Goal: Find specific page/section: Find specific page/section

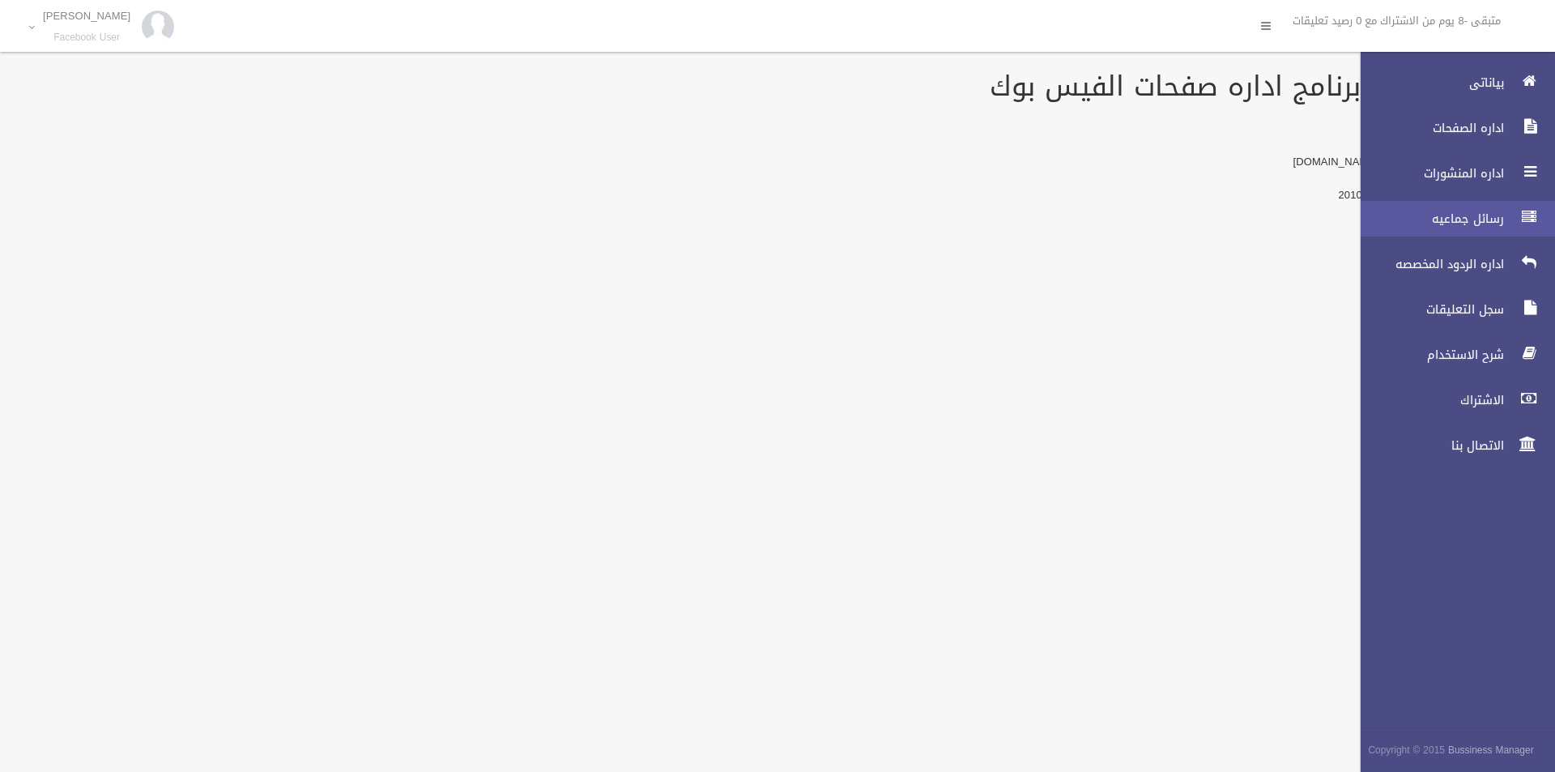
click at [1545, 219] on link "رسائل جماعيه" at bounding box center [1451, 219] width 208 height 36
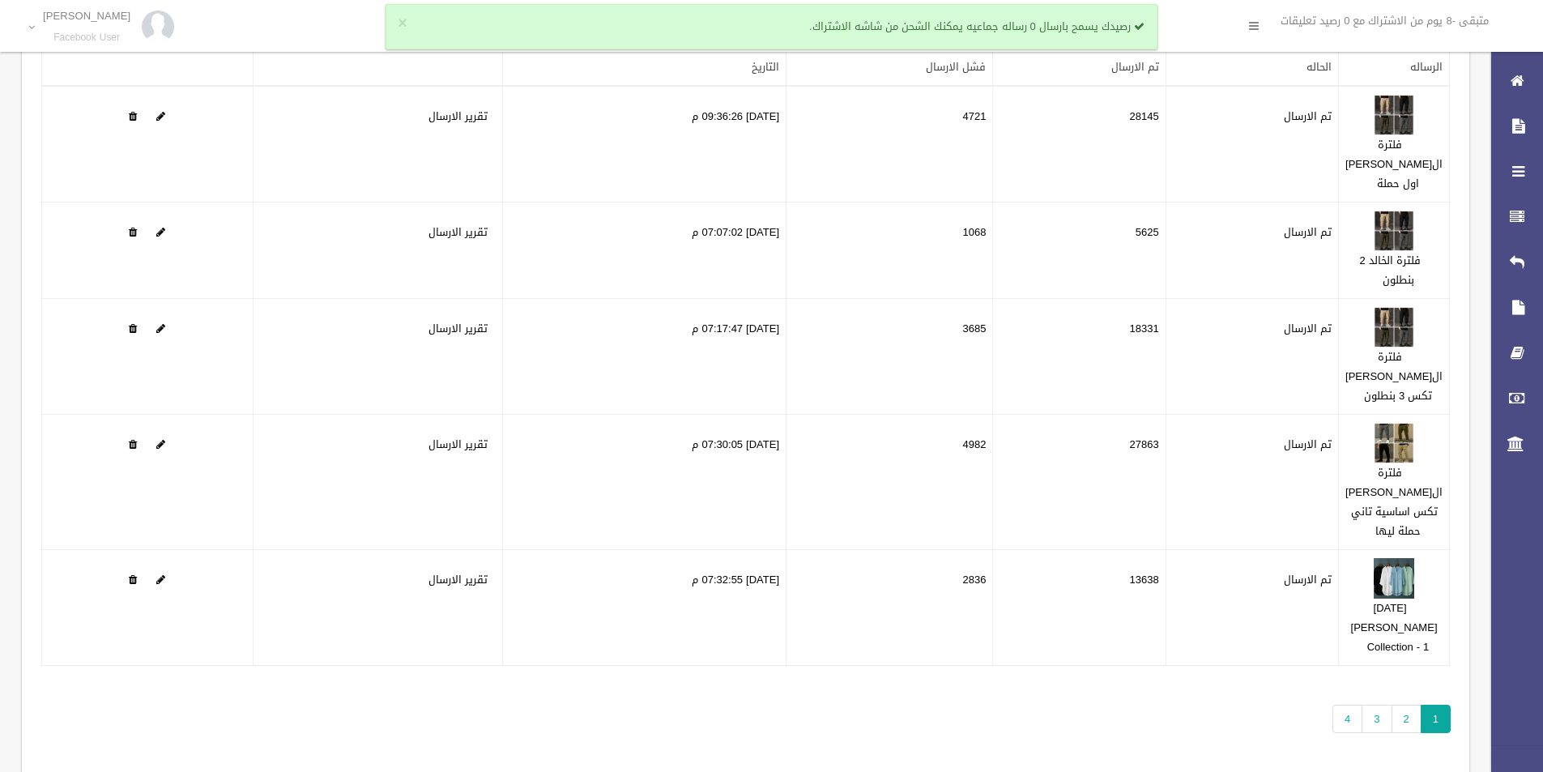
scroll to position [220, 0]
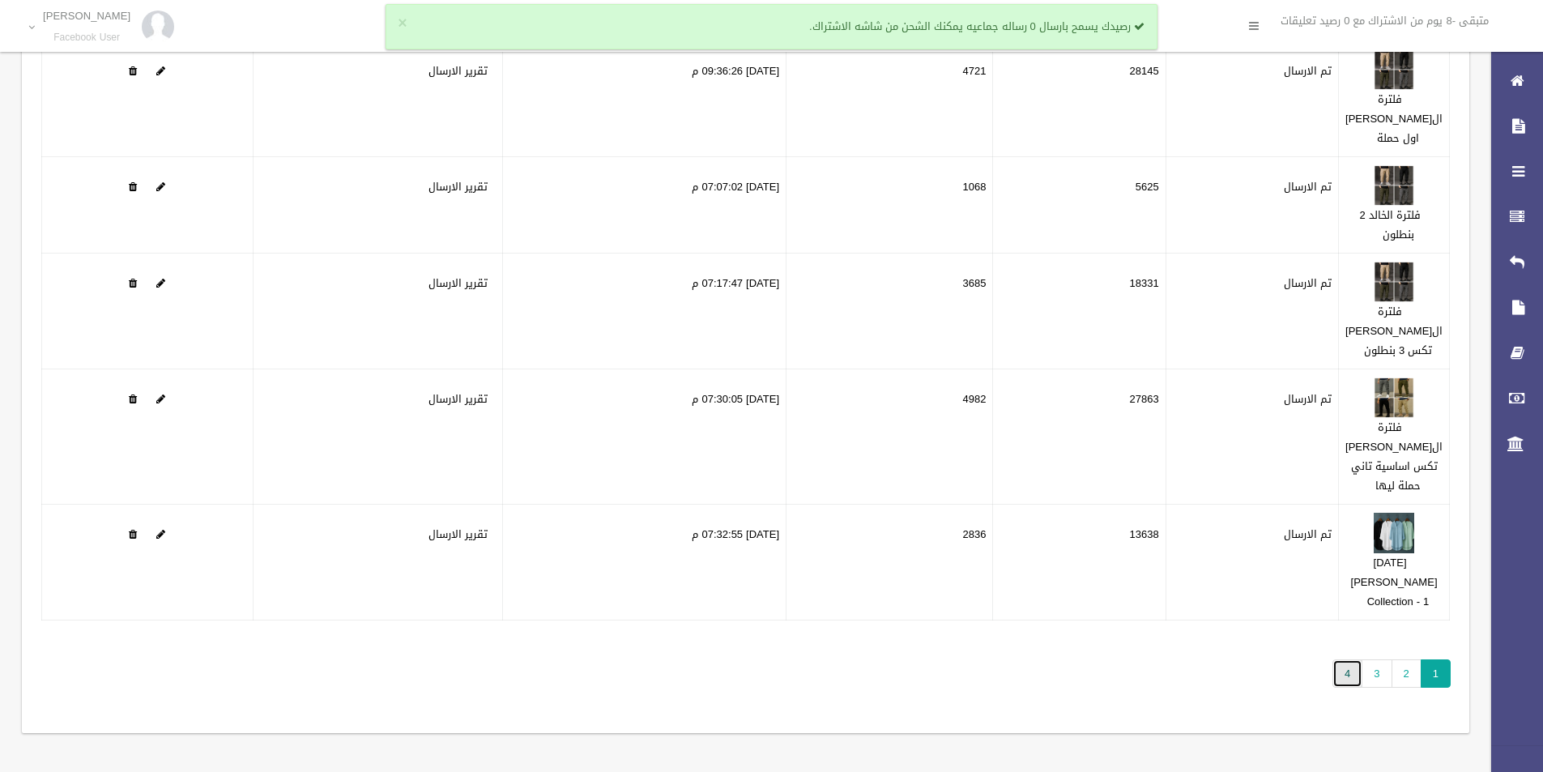
click at [1350, 675] on link "4" at bounding box center [1347, 673] width 30 height 28
